Goal: Obtain resource: Download file/media

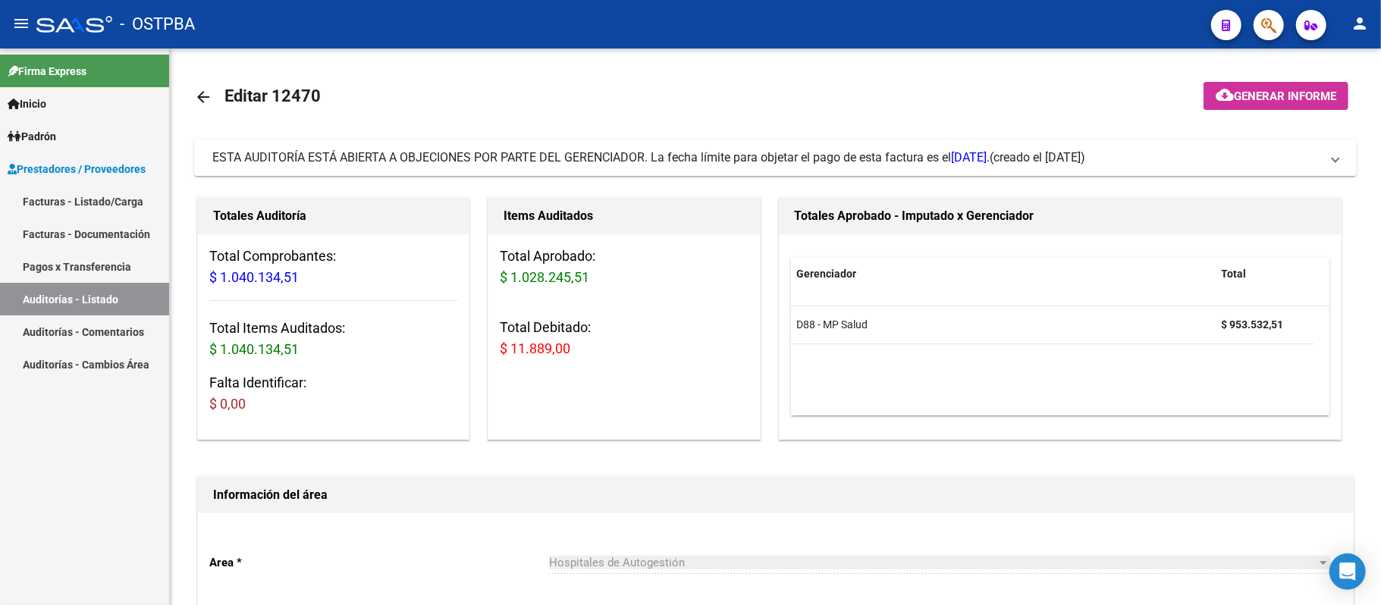
click at [34, 292] on link "Auditorías - Listado" at bounding box center [84, 299] width 169 height 33
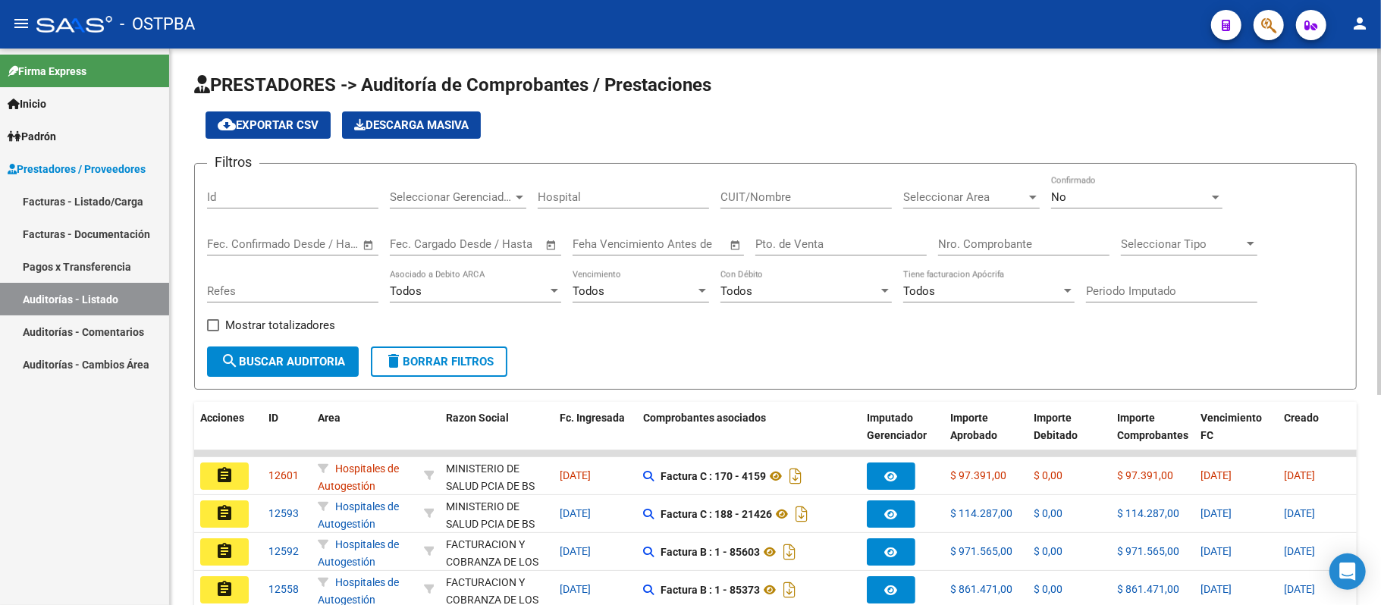
click at [981, 243] on input "Nro. Comprobante" at bounding box center [1023, 244] width 171 height 14
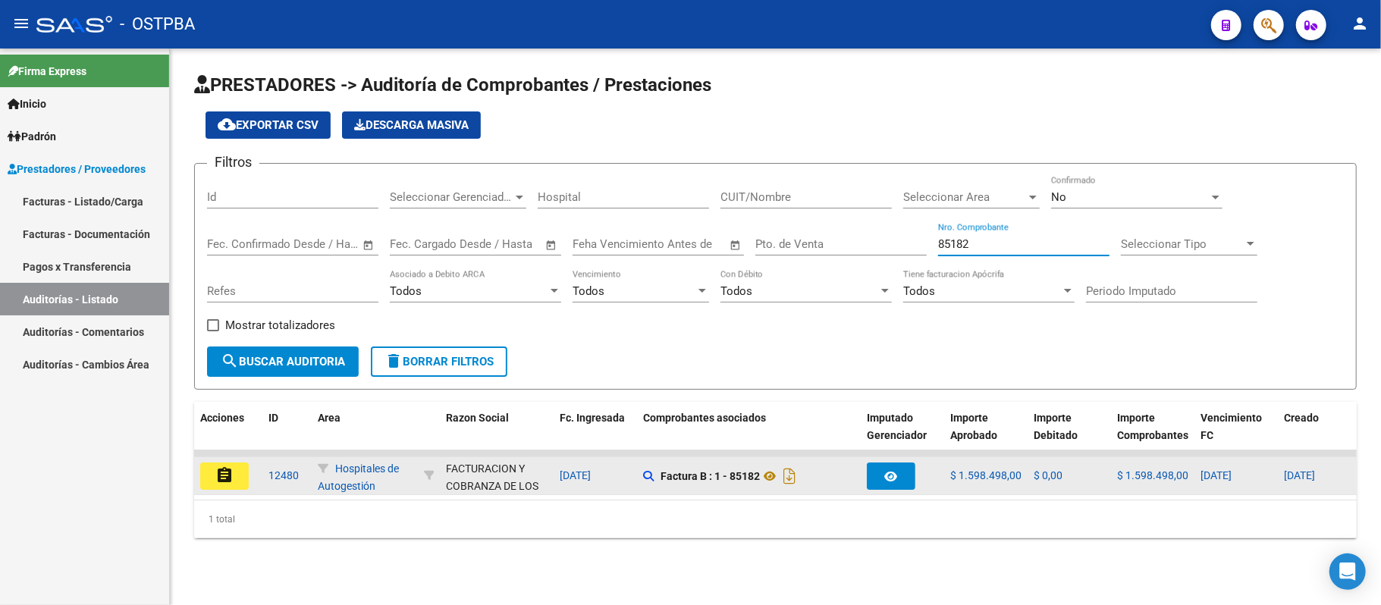
type input "85182"
click at [218, 477] on mat-icon "assignment" at bounding box center [224, 475] width 18 height 18
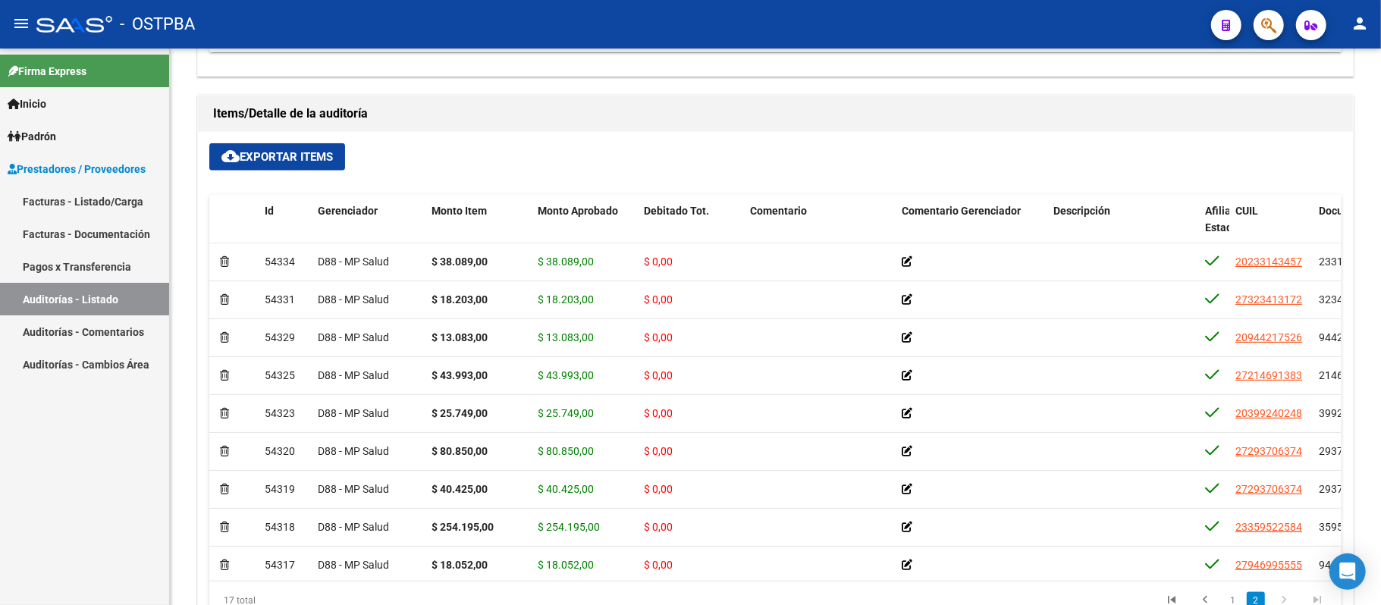
scroll to position [326, 0]
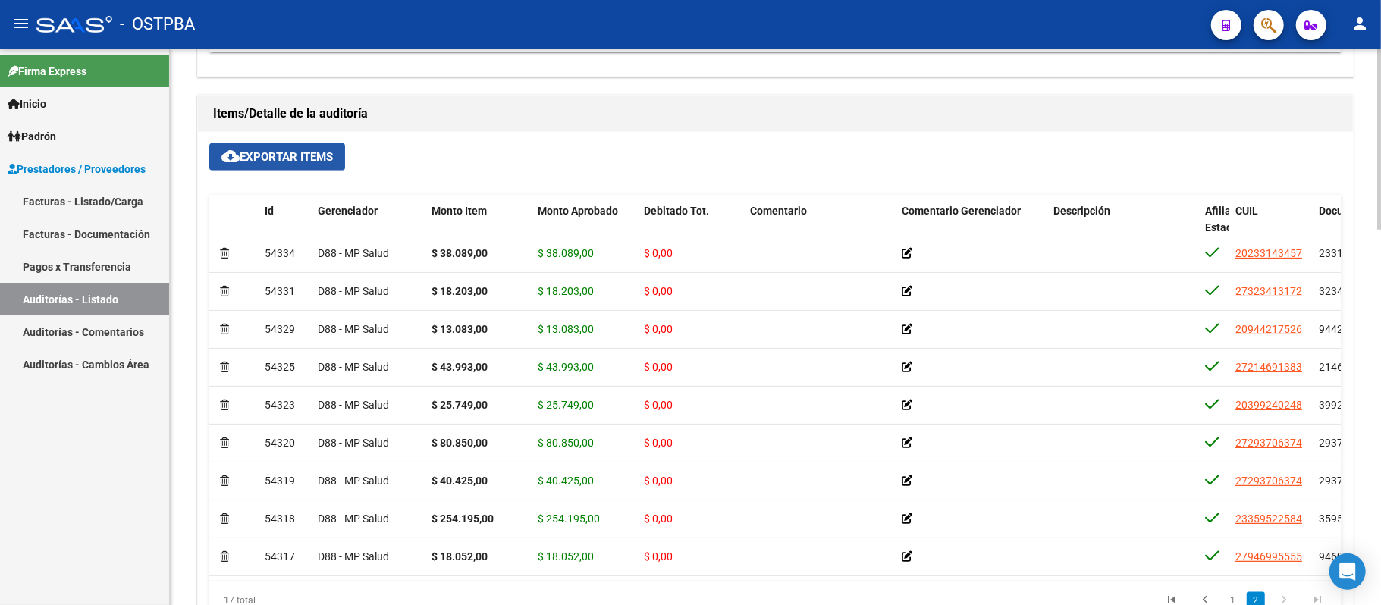
click at [273, 159] on span "cloud_download Exportar Items" at bounding box center [276, 157] width 111 height 14
click at [337, 156] on button "cloud_download Exportar Items" at bounding box center [277, 156] width 136 height 27
